Goal: Obtain resource: Obtain resource

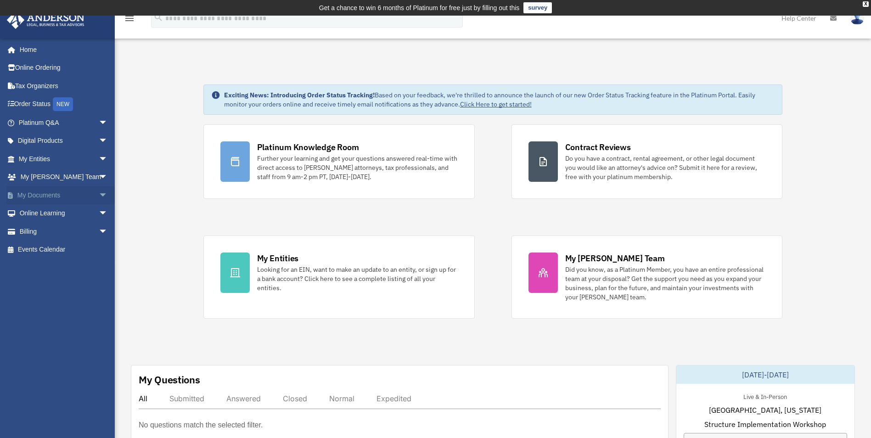
click at [53, 197] on link "My Documents arrow_drop_down" at bounding box center [63, 195] width 115 height 18
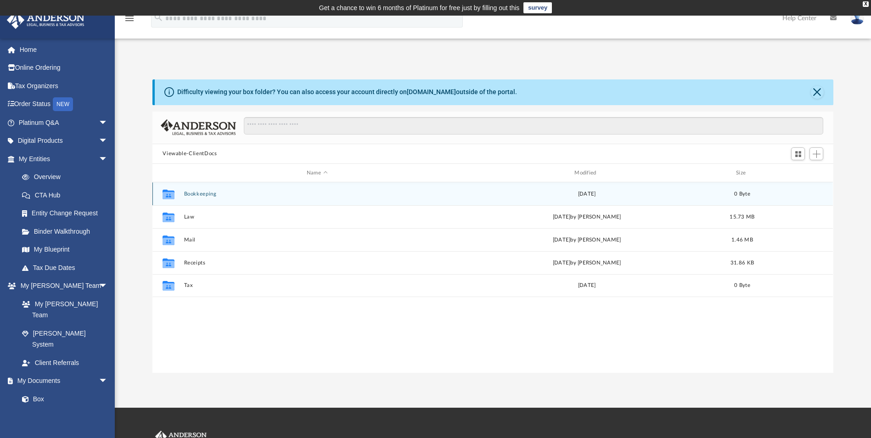
scroll to position [202, 674]
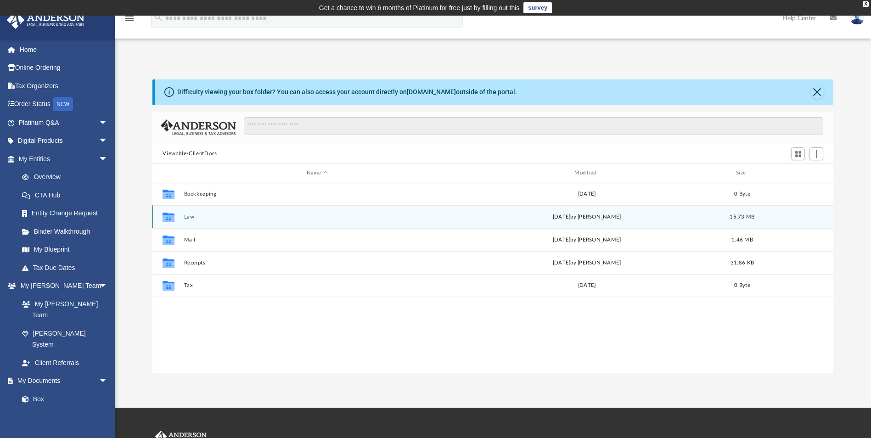
click at [216, 218] on button "Law" at bounding box center [317, 217] width 266 height 6
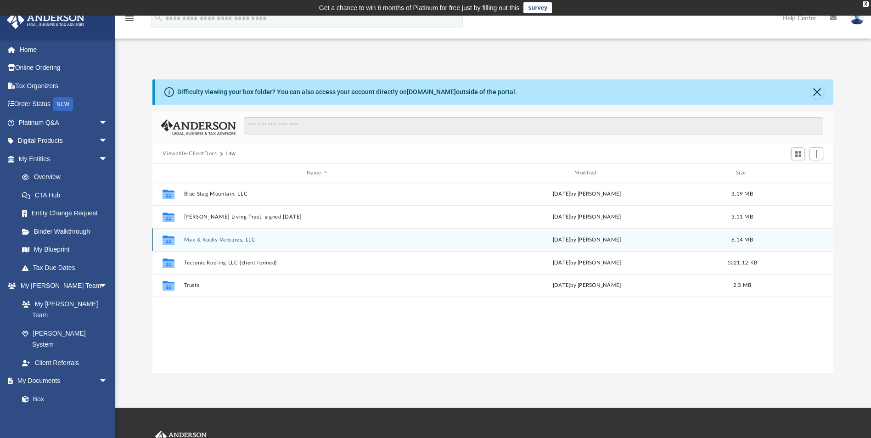
click at [230, 240] on button "Max & Rocky Ventures, LLC" at bounding box center [317, 240] width 266 height 6
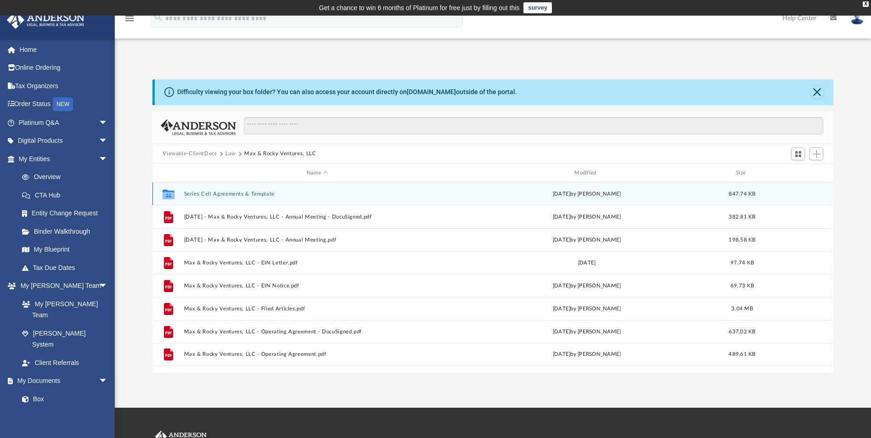
click at [245, 195] on button "Series Cell Agreements & Template" at bounding box center [317, 194] width 266 height 6
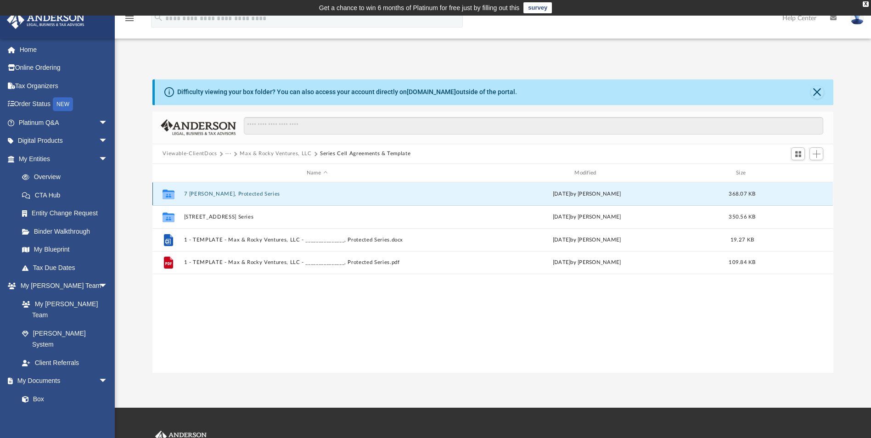
click at [230, 192] on button "7 [PERSON_NAME], Protected Series" at bounding box center [317, 194] width 266 height 6
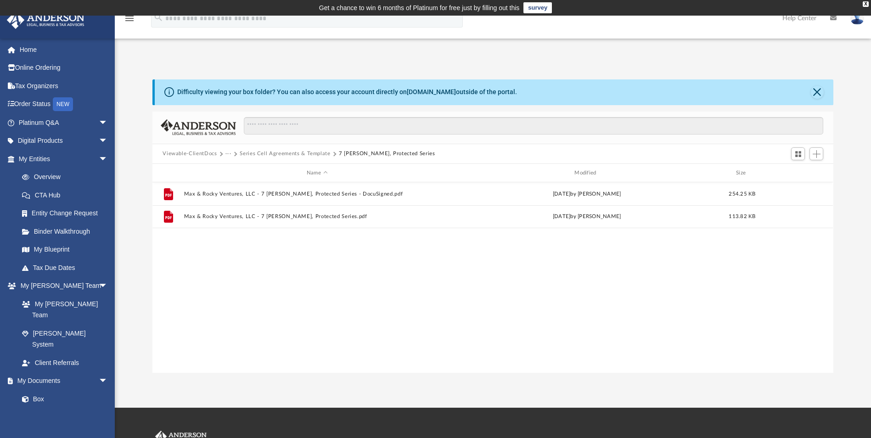
click at [303, 152] on button "Series Cell Agreements & Template" at bounding box center [285, 154] width 90 height 8
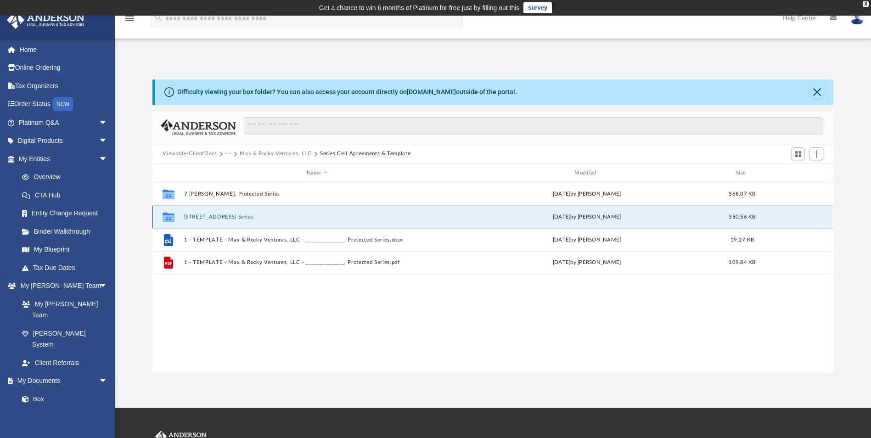
click at [236, 216] on button "[STREET_ADDRESS] Series" at bounding box center [317, 217] width 266 height 6
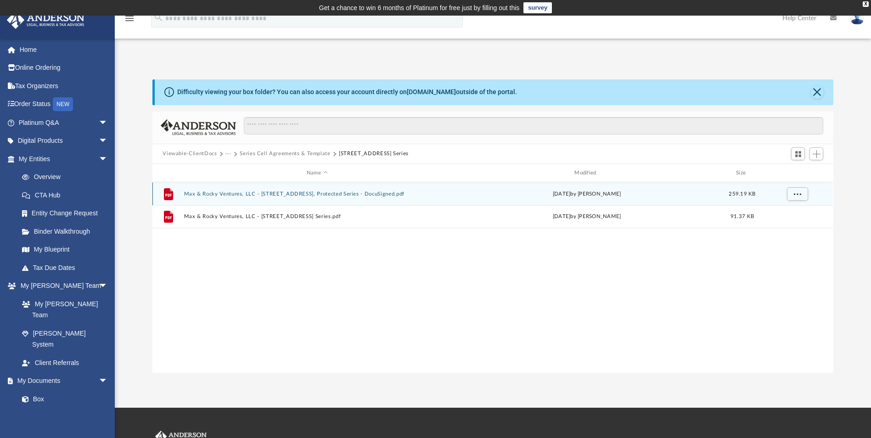
click at [300, 193] on button "Max & Rocky Ventures, LLC - [STREET_ADDRESS], Protected Series - DocuSigned.pdf" at bounding box center [317, 194] width 266 height 6
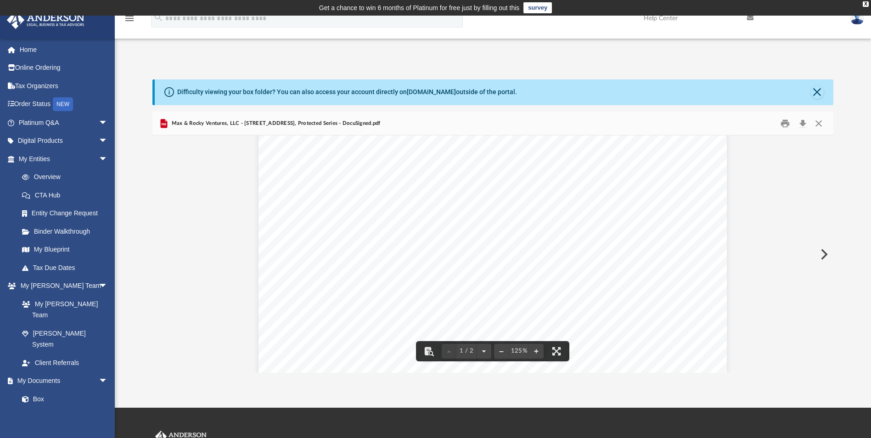
scroll to position [0, 0]
click at [821, 123] on button "Close" at bounding box center [818, 123] width 17 height 14
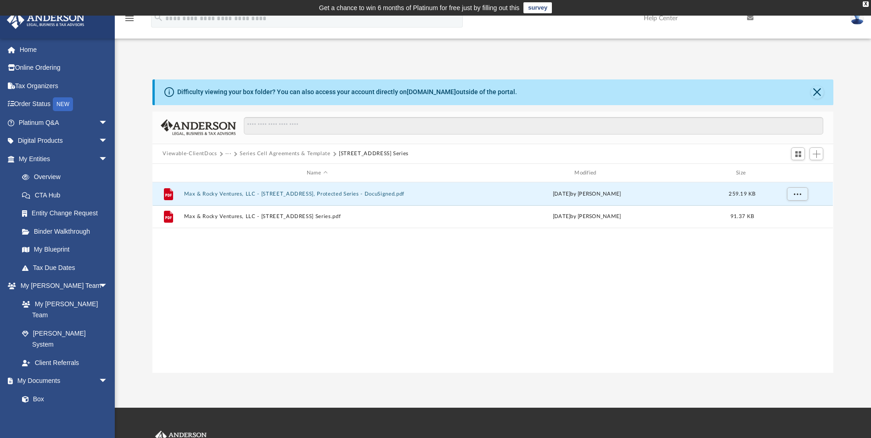
click at [202, 149] on div "Viewable-ClientDocs ··· Series Cell Agreements & Template 707 85th St S, Protec…" at bounding box center [492, 154] width 680 height 20
click at [202, 153] on button "Viewable-ClientDocs" at bounding box center [190, 154] width 54 height 8
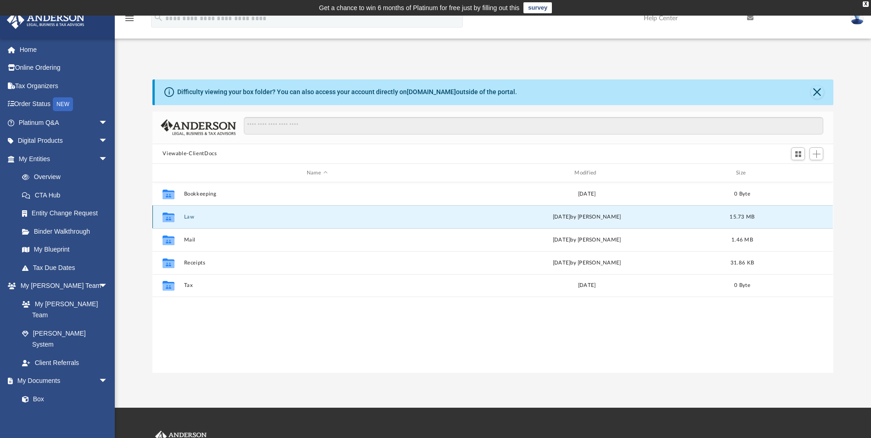
click at [212, 219] on button "Law" at bounding box center [317, 217] width 266 height 6
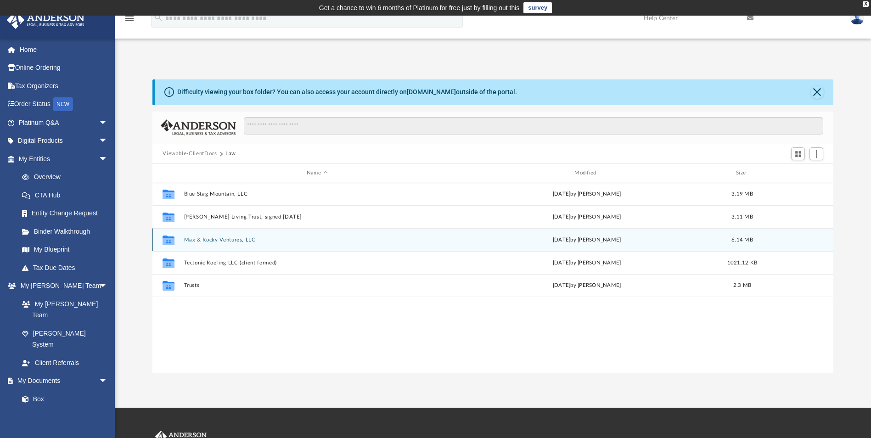
click at [234, 242] on button "Max & Rocky Ventures, LLC" at bounding box center [317, 240] width 266 height 6
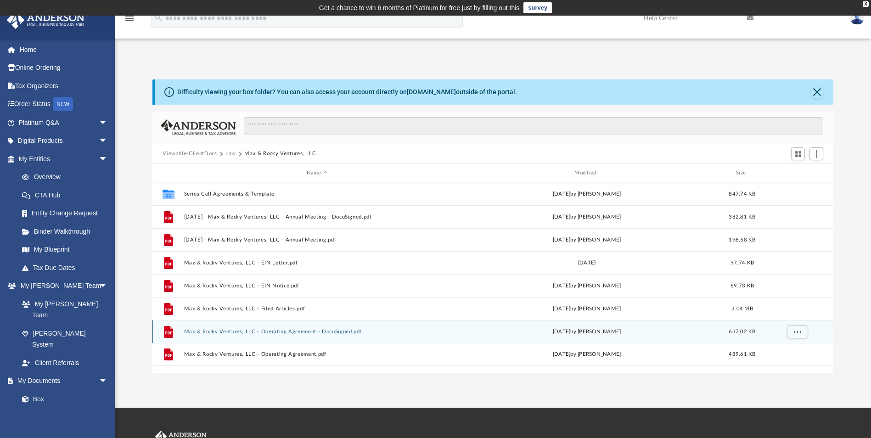
click at [297, 330] on button "Max & Rocky Ventures, LLC - Operating Agreement - DocuSigned.pdf" at bounding box center [317, 332] width 266 height 6
